Goal: Information Seeking & Learning: Learn about a topic

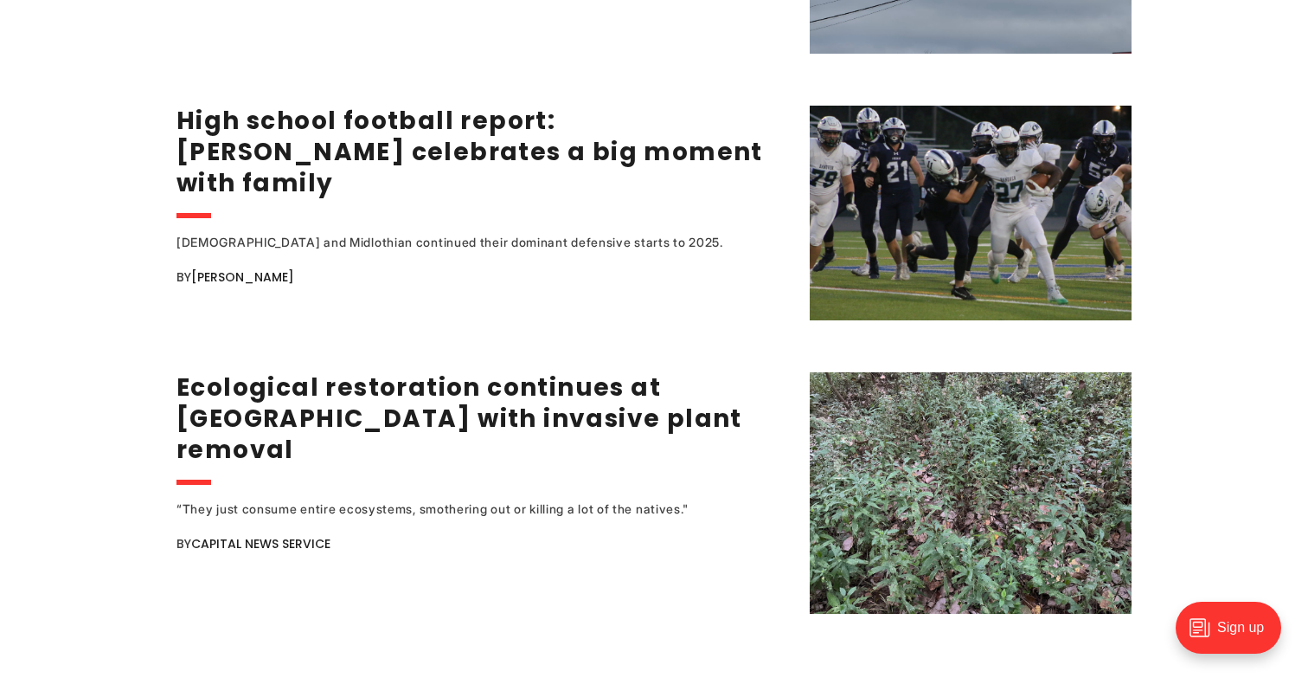
scroll to position [3434, 0]
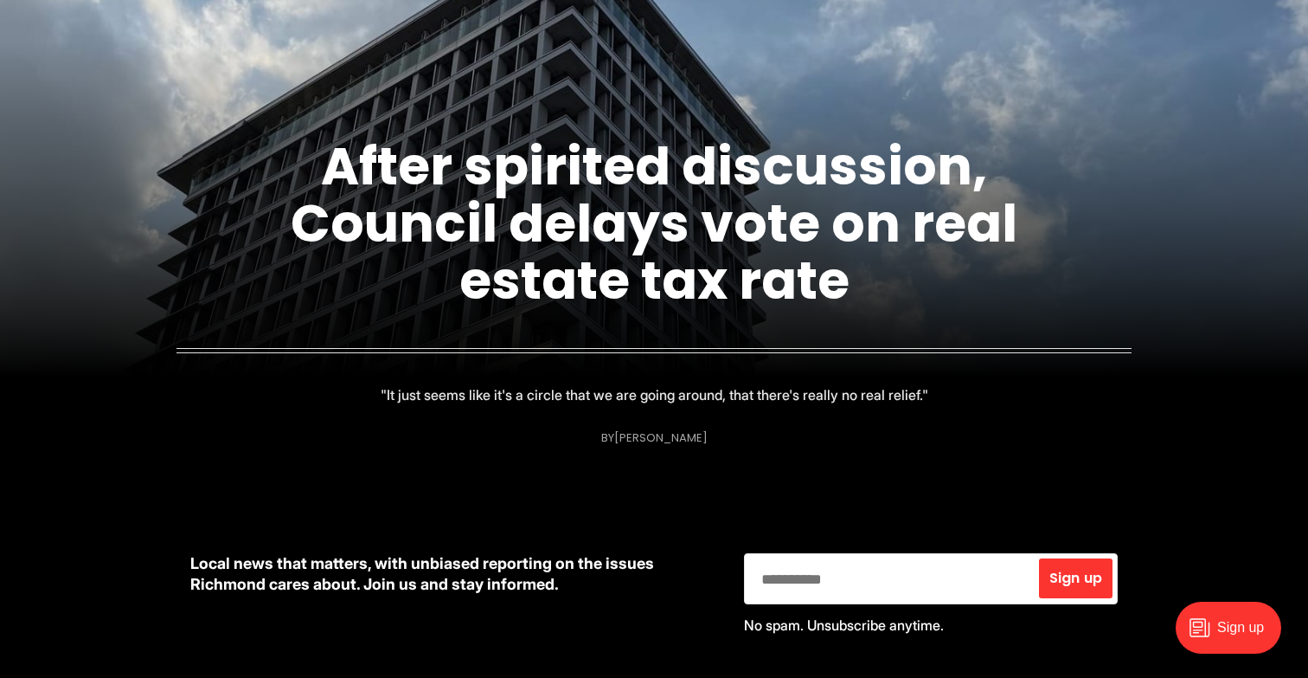
scroll to position [282, 0]
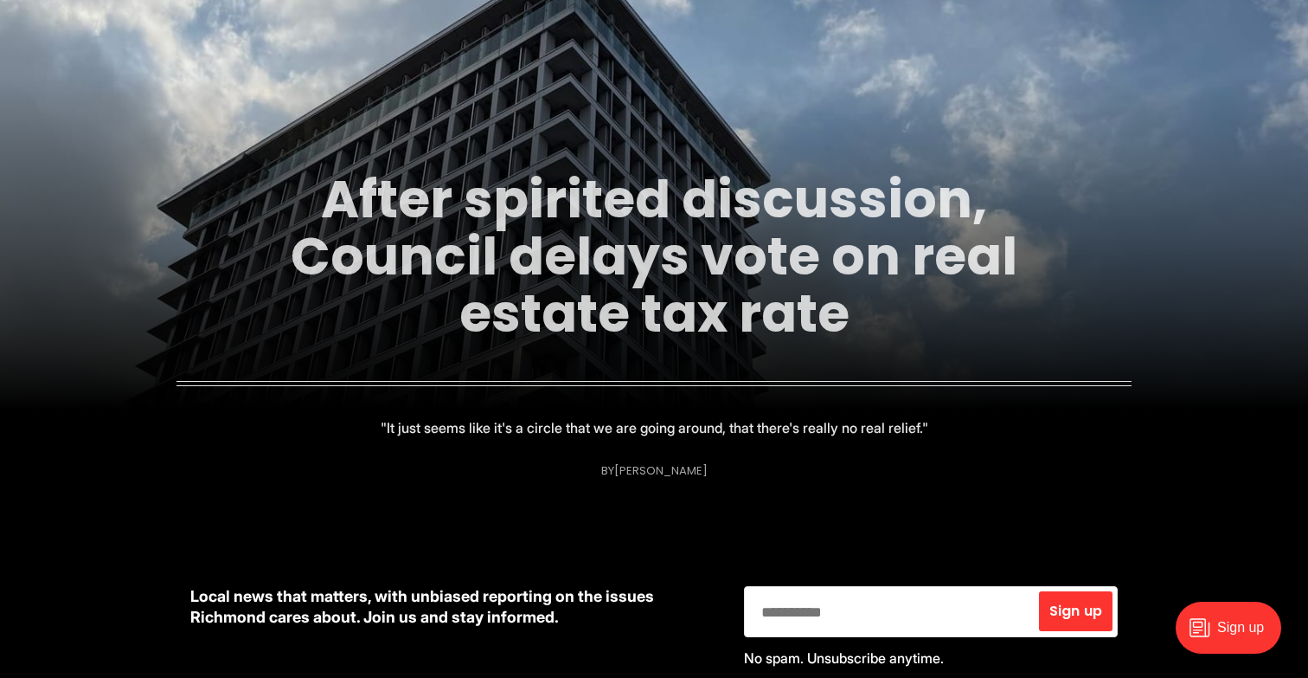
click at [848, 205] on link "After spirited discussion, Council delays vote on real estate tax rate" at bounding box center [654, 256] width 727 height 187
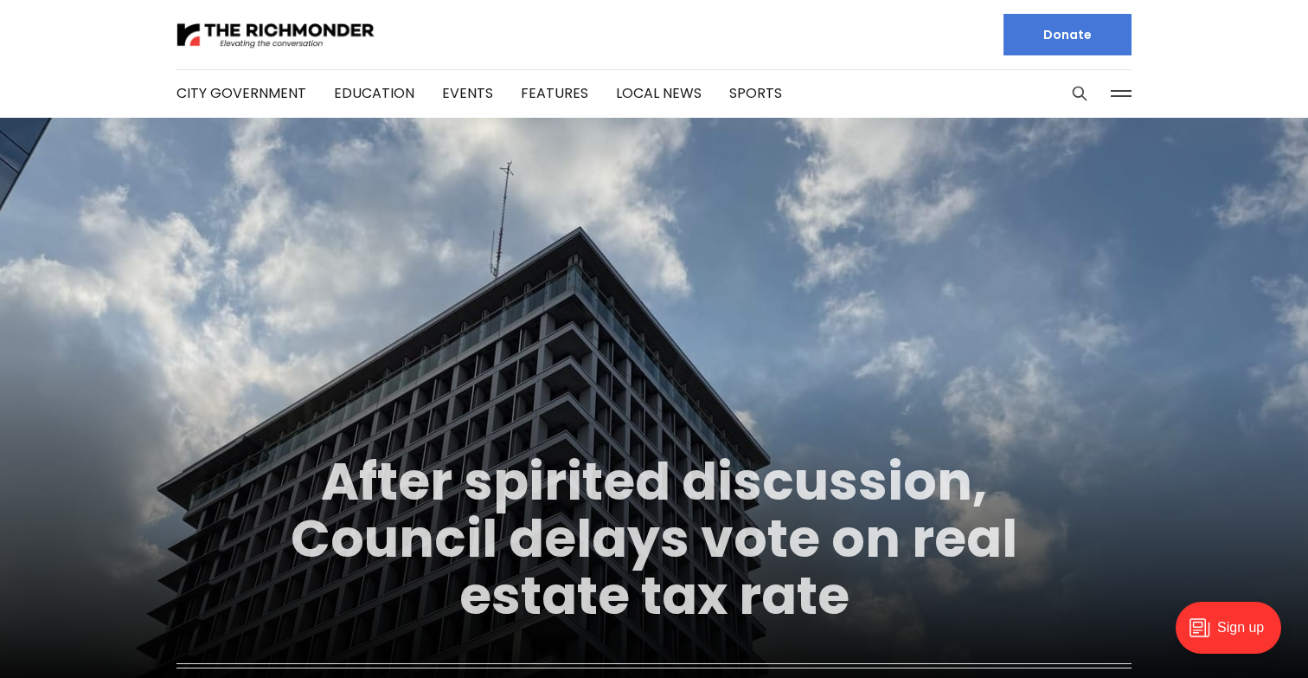
scroll to position [0, 0]
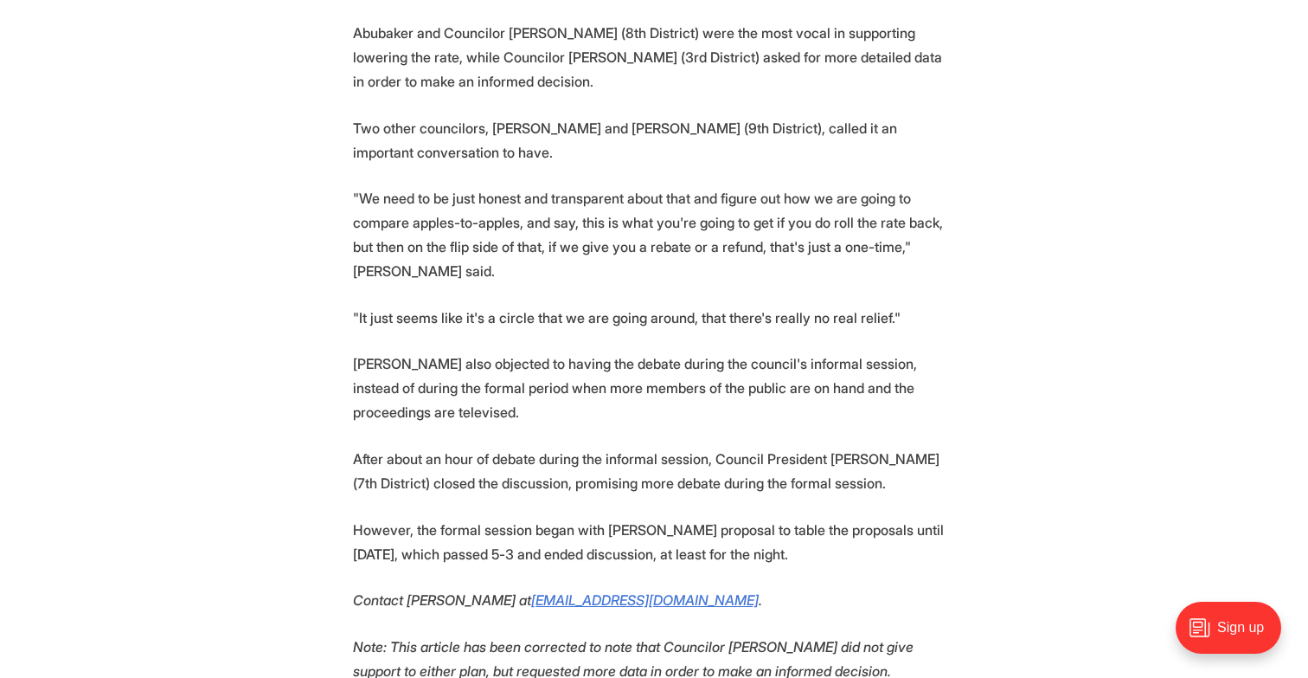
scroll to position [2052, 0]
